Goal: Find specific page/section

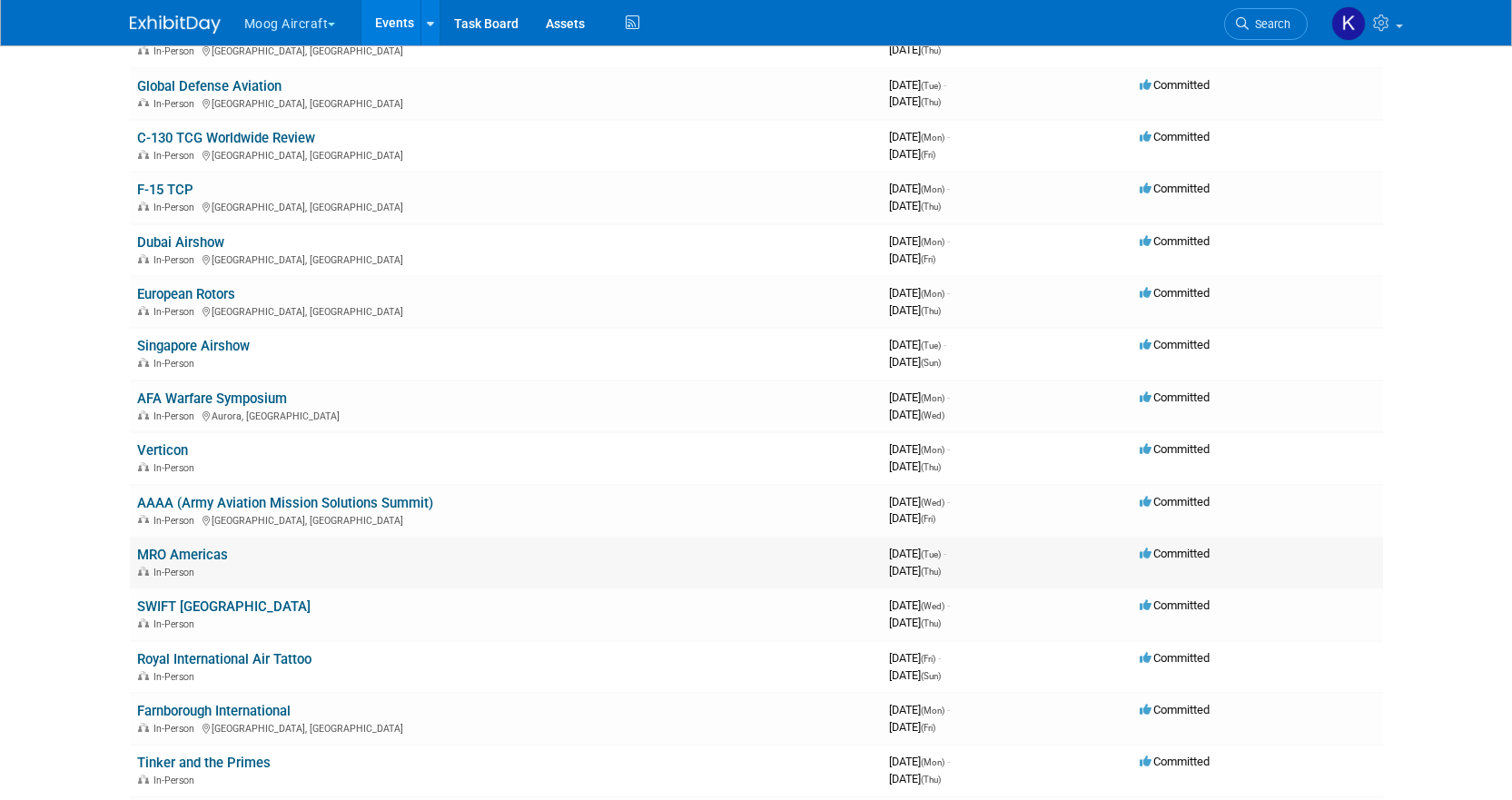
scroll to position [364, 0]
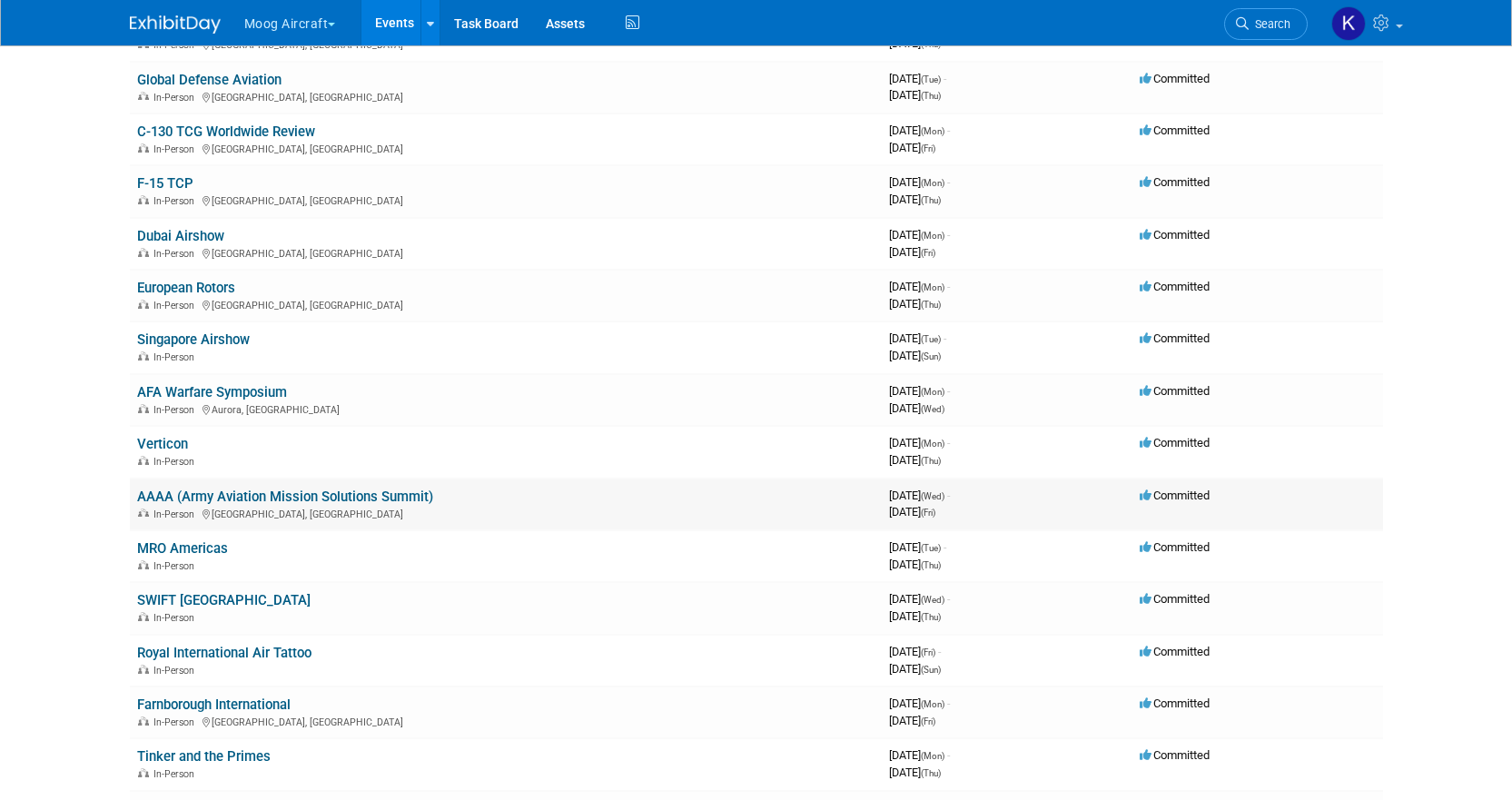
click at [196, 482] on td "AAAA (Army Aviation Mission Solutions Summit) In-Person Nashville, TN" at bounding box center [506, 504] width 752 height 52
click at [194, 492] on link "AAAA (Army Aviation Mission Solutions Summit)" at bounding box center [285, 497] width 296 height 16
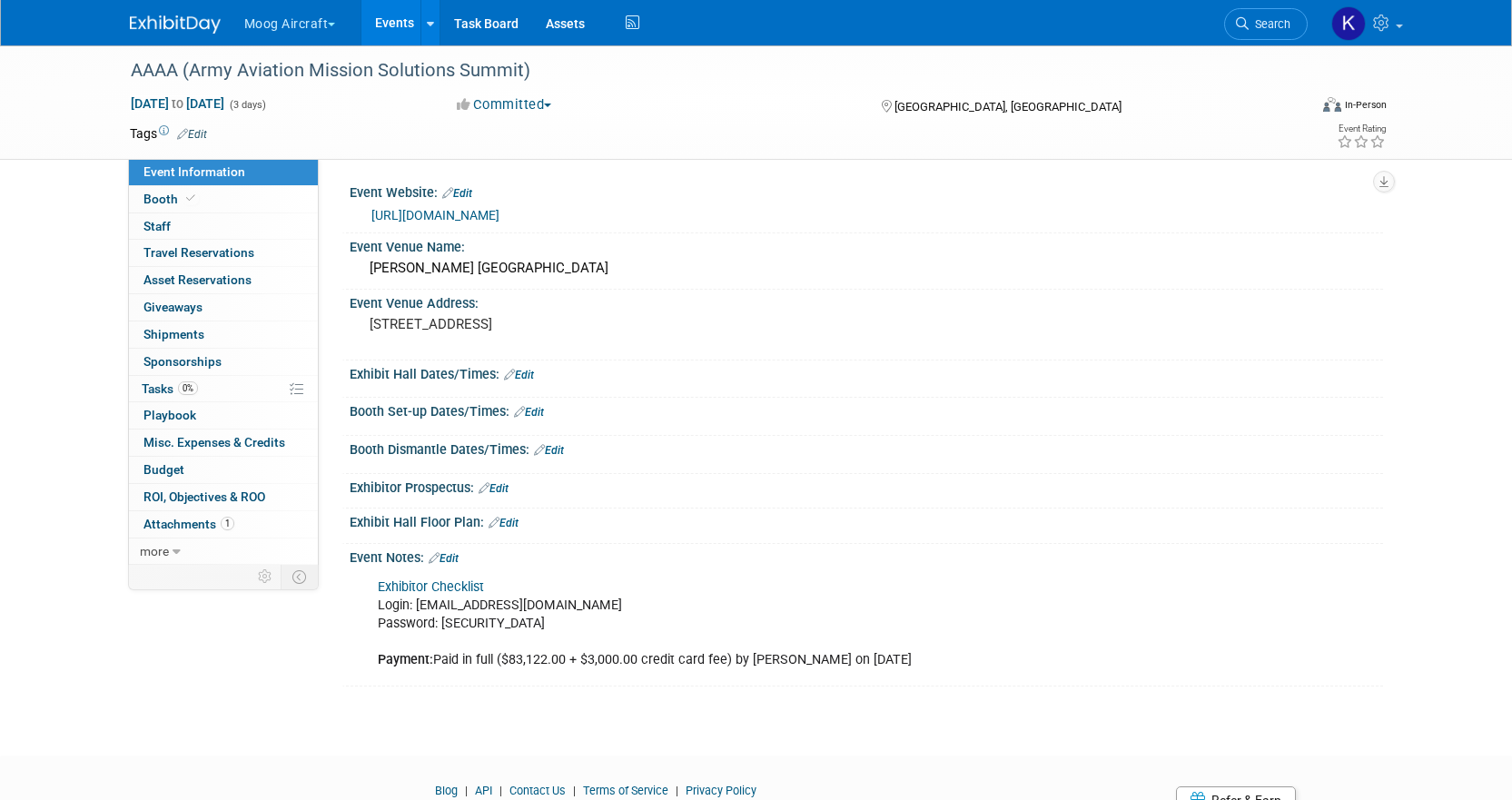
click at [453, 622] on div "Exhibitor Checklist Login: kgermony@moog.com Password: 733402 Payment: Paid in …" at bounding box center [774, 625] width 819 height 109
copy div "733402"
click at [461, 621] on div "Exhibitor Checklist Login: kgermony@moog.com Password: 733402 Payment: Paid in …" at bounding box center [774, 625] width 819 height 109
